Goal: Check status

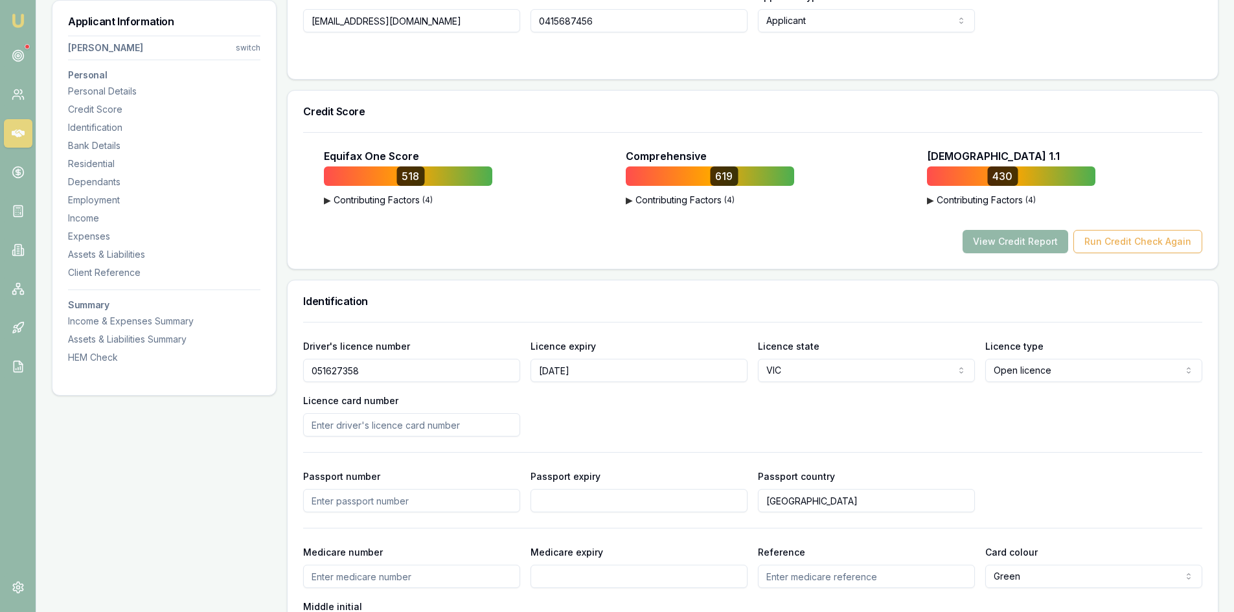
scroll to position [259, 0]
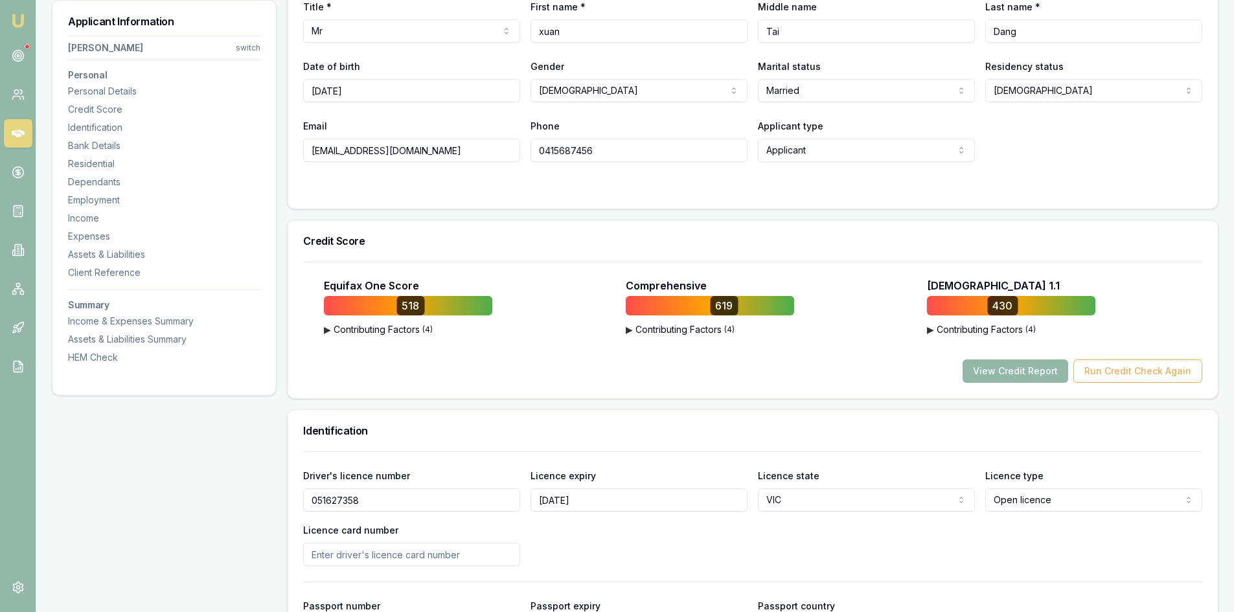
drag, startPoint x: 431, startPoint y: 155, endPoint x: 286, endPoint y: 155, distance: 144.5
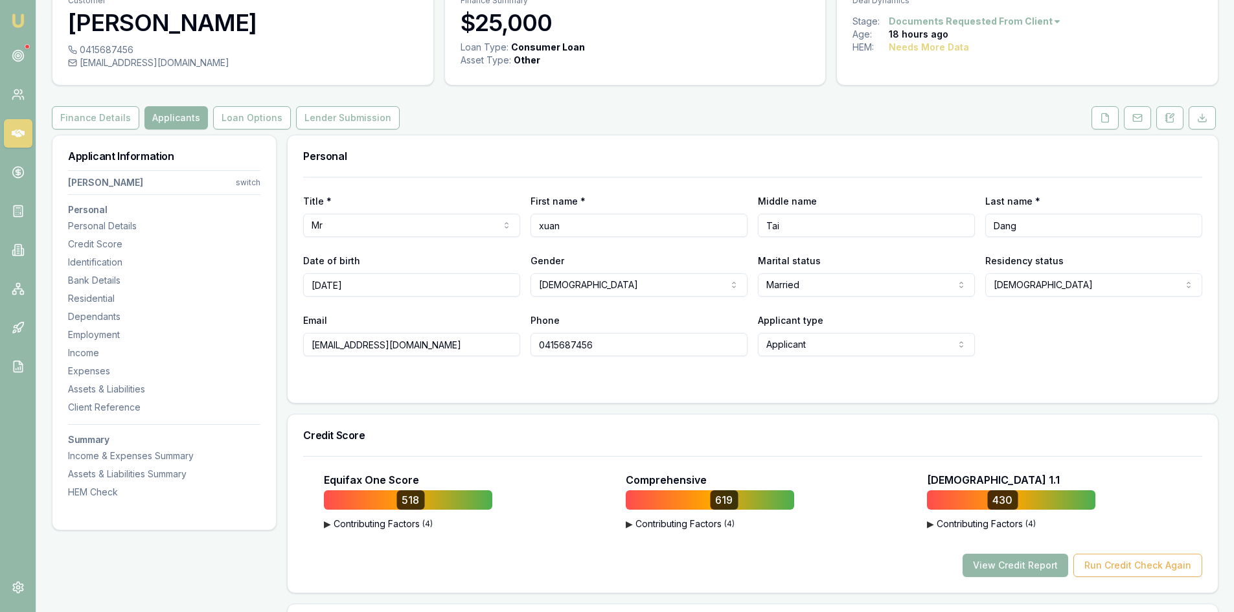
scroll to position [0, 0]
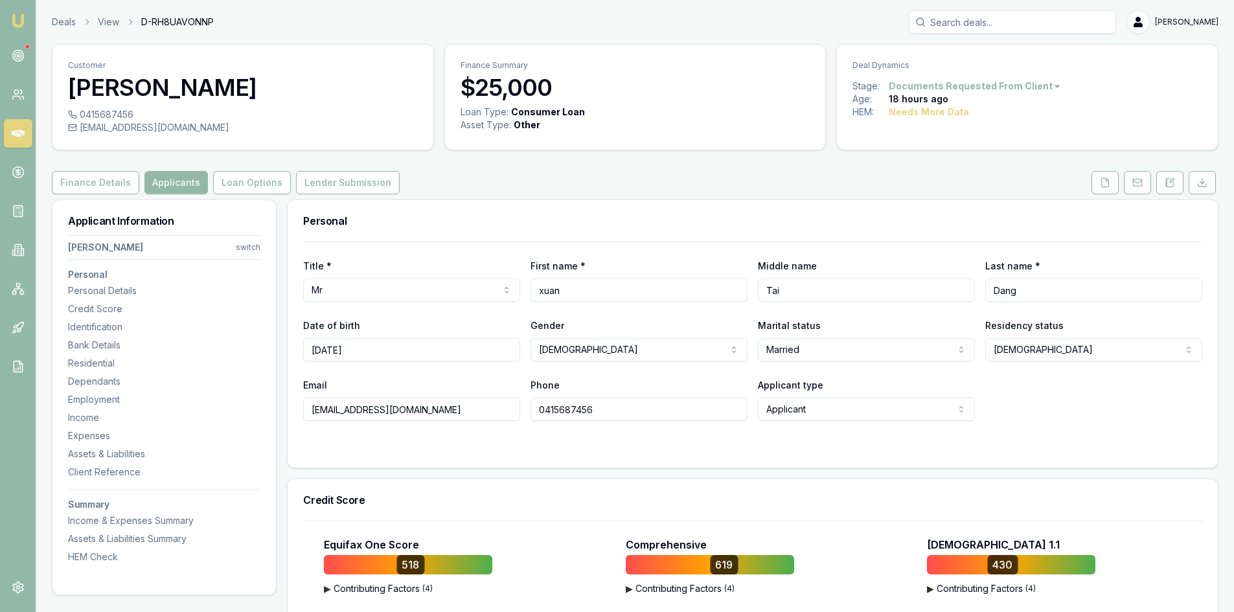
drag, startPoint x: 22, startPoint y: 139, endPoint x: 139, endPoint y: 176, distance: 122.1
click at [22, 139] on icon at bounding box center [18, 133] width 13 height 13
